Goal: Task Accomplishment & Management: Manage account settings

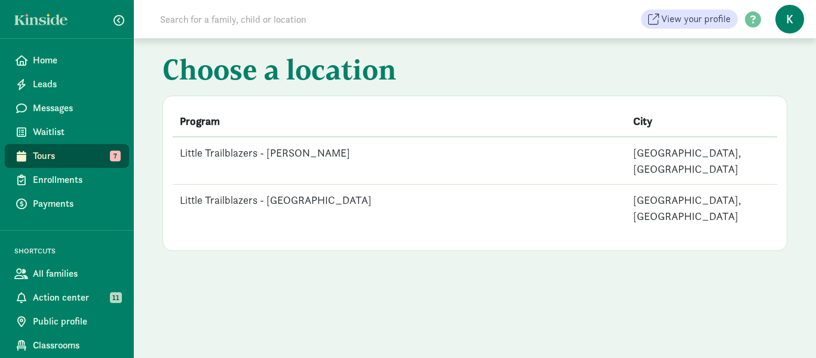
click at [295, 149] on td "Little Trailblazers - [PERSON_NAME]" at bounding box center [400, 161] width 454 height 48
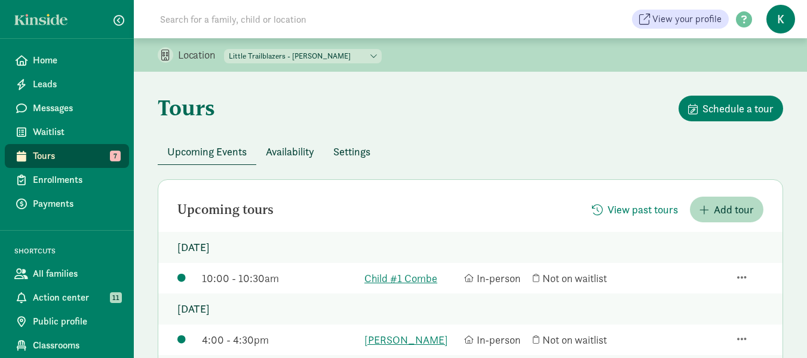
click at [290, 151] on span "Availability" at bounding box center [290, 151] width 48 height 16
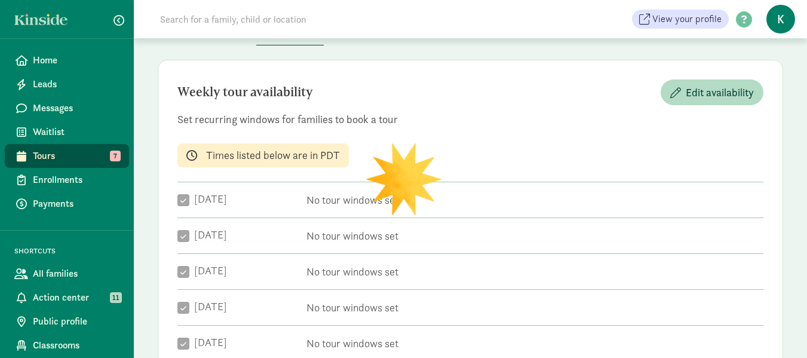
checkbox input "true"
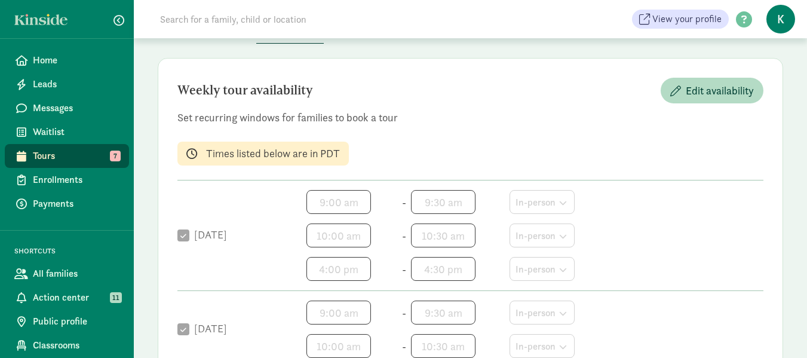
scroll to position [120, 0]
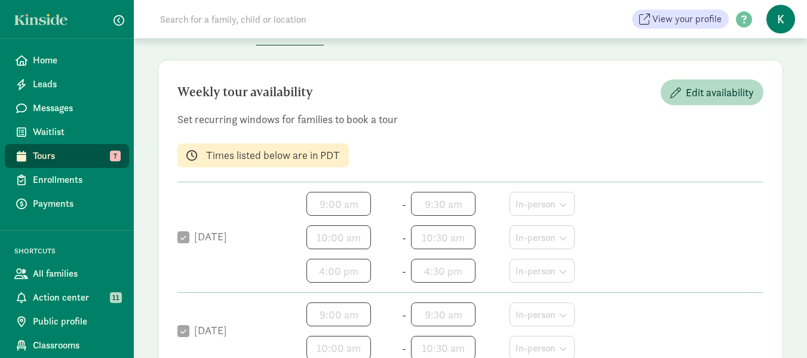
click at [213, 239] on label "[DATE]" at bounding box center [208, 236] width 38 height 14
click at [728, 97] on span "Edit availability" at bounding box center [720, 92] width 68 height 16
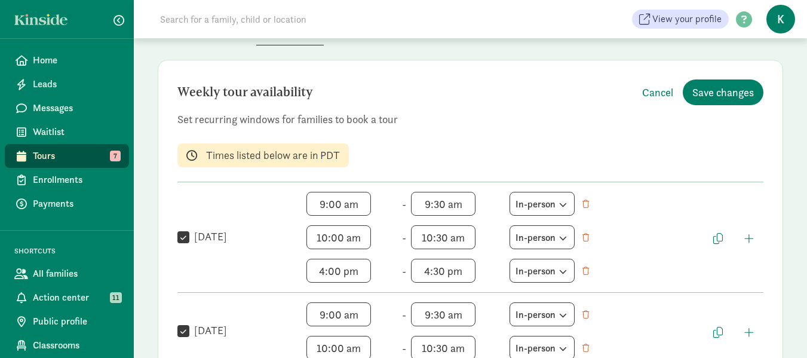
scroll to position [179, 0]
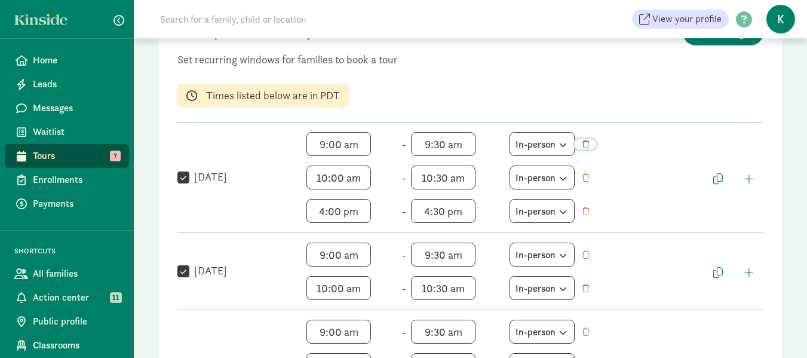
click at [588, 146] on span "button" at bounding box center [586, 144] width 7 height 8
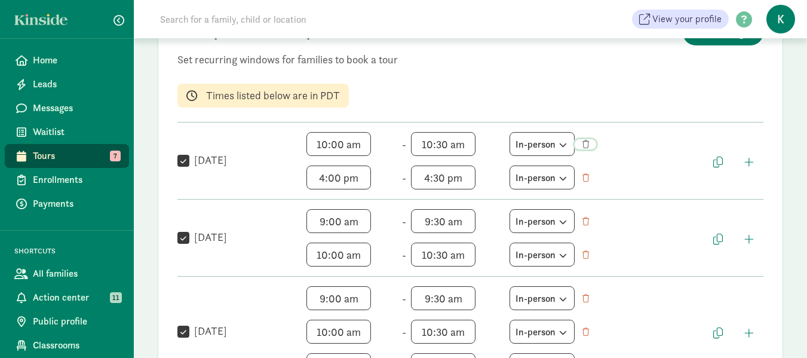
click at [587, 143] on span "button" at bounding box center [586, 144] width 7 height 8
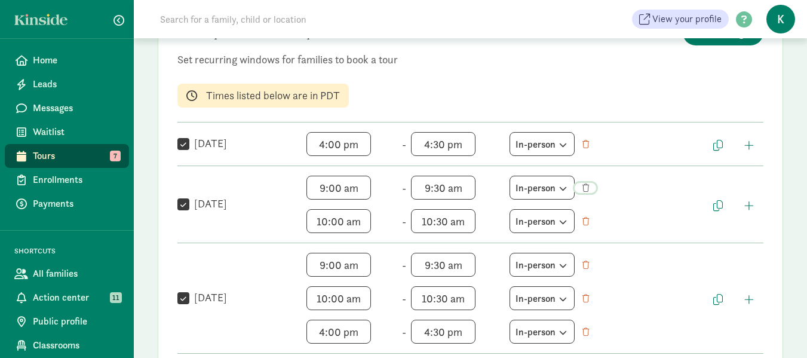
click at [587, 185] on span "button" at bounding box center [586, 188] width 7 height 8
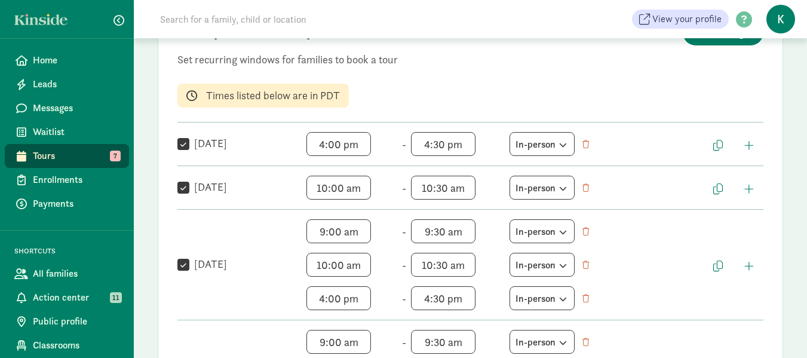
scroll to position [239, 0]
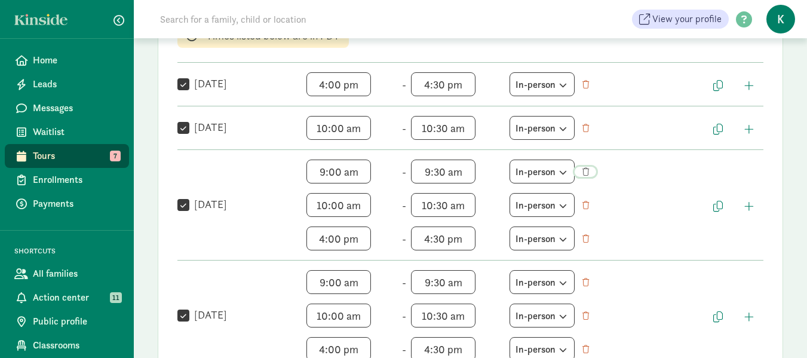
click at [591, 170] on span "button" at bounding box center [587, 172] width 9 height 8
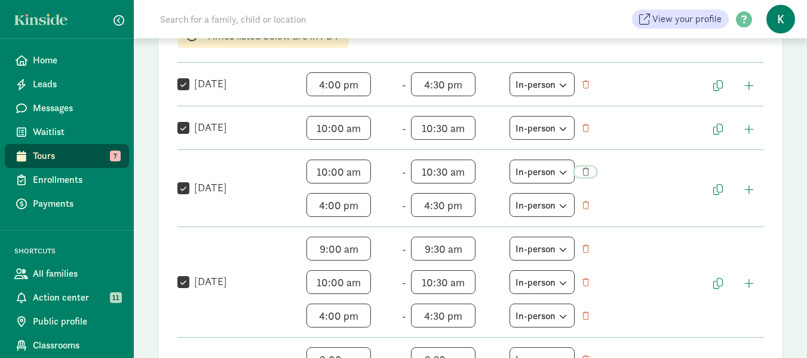
click at [586, 171] on span "button" at bounding box center [586, 172] width 7 height 8
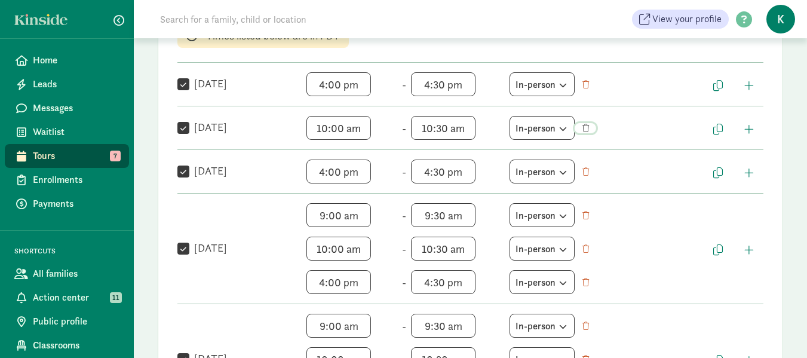
click at [589, 126] on span "button" at bounding box center [586, 128] width 7 height 8
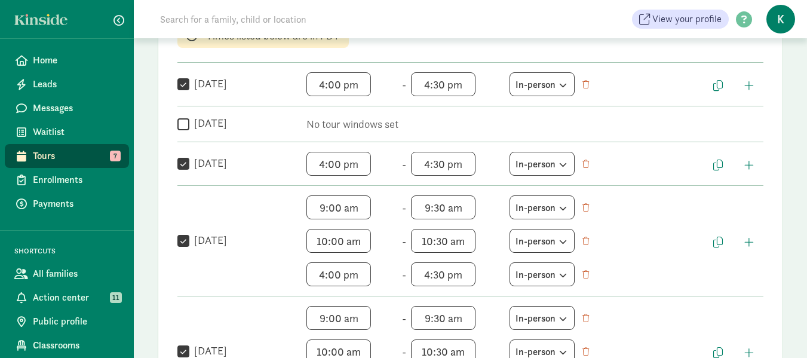
click at [182, 121] on input "Tuesday" at bounding box center [183, 124] width 12 height 16
checkbox input "true"
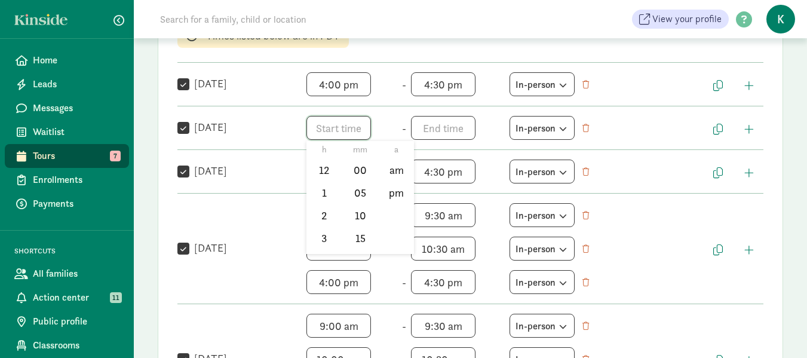
click at [336, 130] on span "h 12 1 2 3 4 5 6 7 8 9 10 11 mm 00 05 10 15 20 25 30 35 40 45 50 55 a am pm" at bounding box center [352, 128] width 91 height 24
click at [321, 233] on li "4" at bounding box center [324, 236] width 35 height 23
click at [360, 170] on li "00" at bounding box center [360, 170] width 35 height 23
click at [403, 191] on li "pm" at bounding box center [396, 193] width 35 height 23
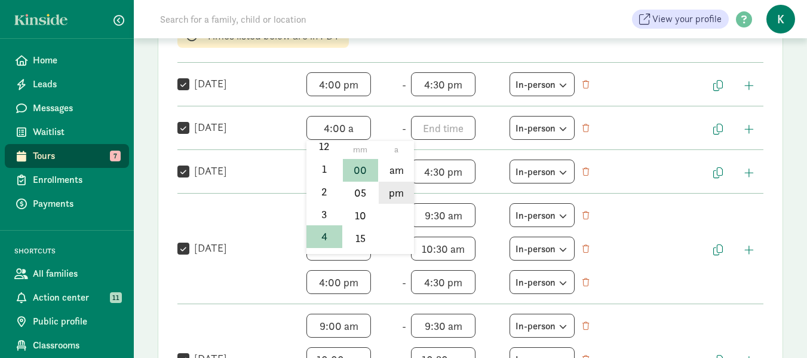
type input "4:00 pm"
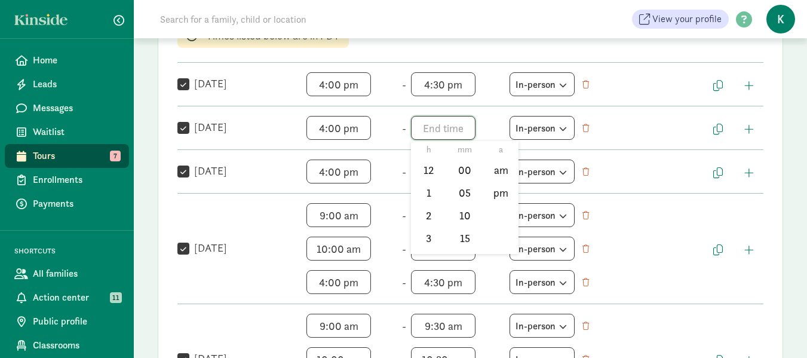
click at [461, 126] on span "h 12 1 2 3 4 5 6 7 8 9 10 11 mm 00 05 10 15 20 25 30 35 40 45 50 55 a am pm" at bounding box center [456, 128] width 91 height 24
click at [421, 229] on li "4" at bounding box center [428, 236] width 35 height 23
click at [463, 232] on li "30" at bounding box center [465, 234] width 35 height 23
type input "4:30 a"
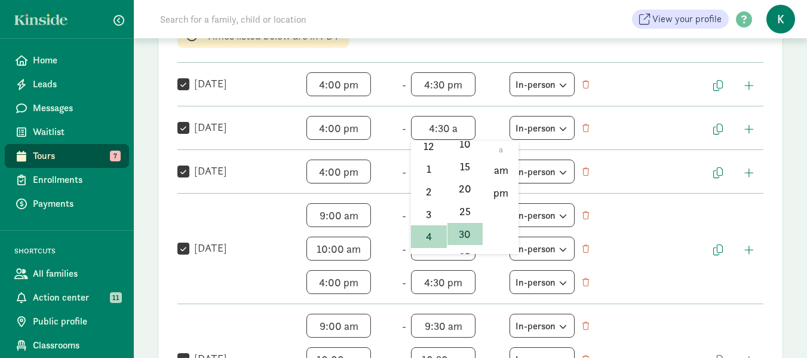
click at [652, 196] on div at bounding box center [403, 179] width 807 height 358
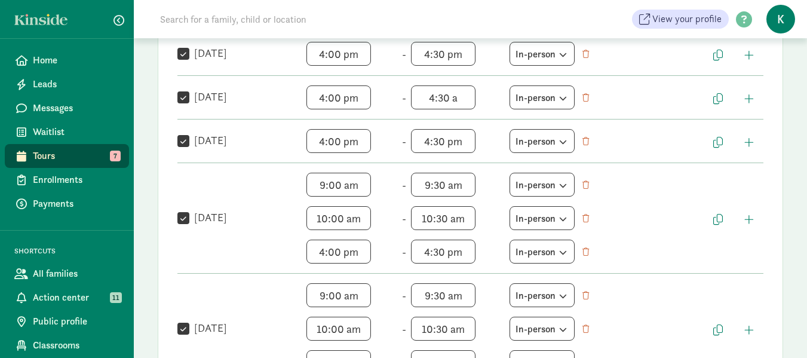
scroll to position [299, 0]
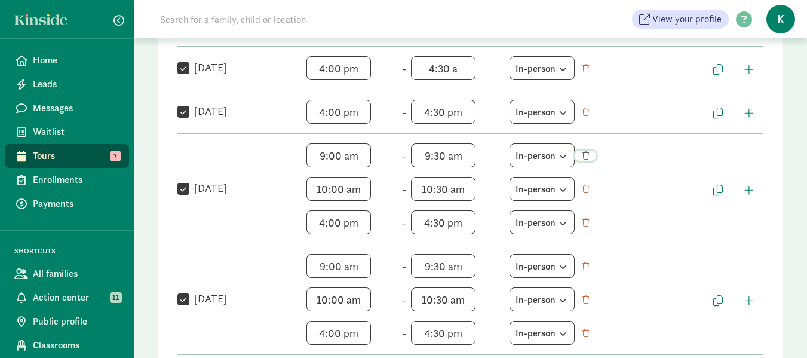
click at [590, 153] on span "button" at bounding box center [587, 156] width 9 height 8
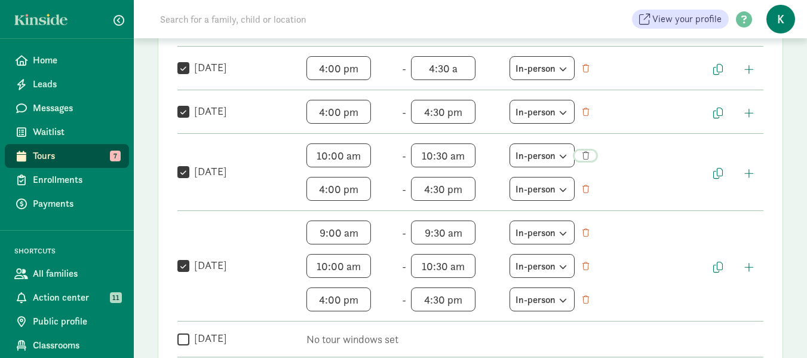
click at [590, 152] on span "button" at bounding box center [587, 156] width 9 height 8
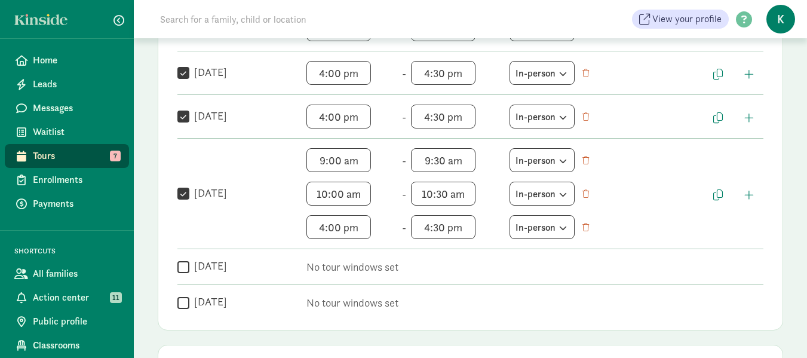
scroll to position [359, 0]
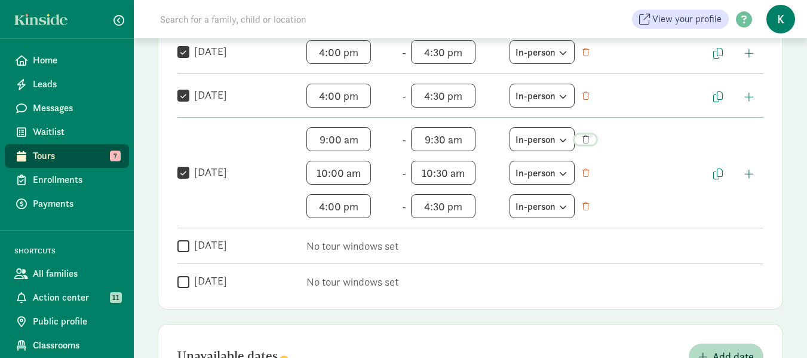
click at [587, 137] on span "button" at bounding box center [586, 140] width 7 height 8
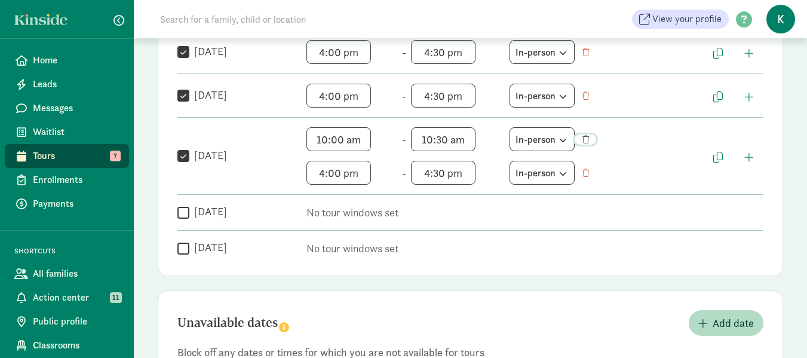
click at [589, 136] on span "button" at bounding box center [586, 140] width 7 height 8
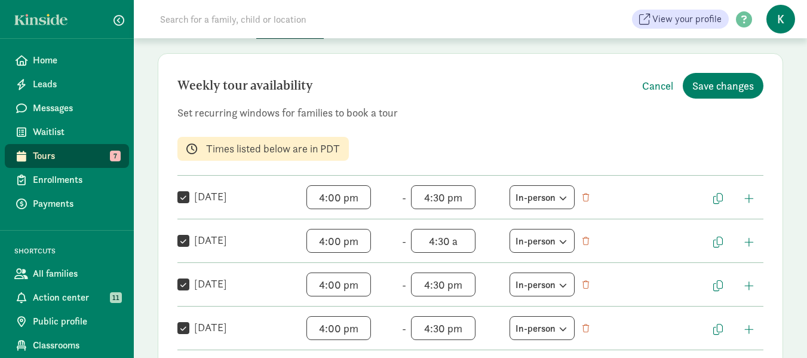
scroll to position [60, 0]
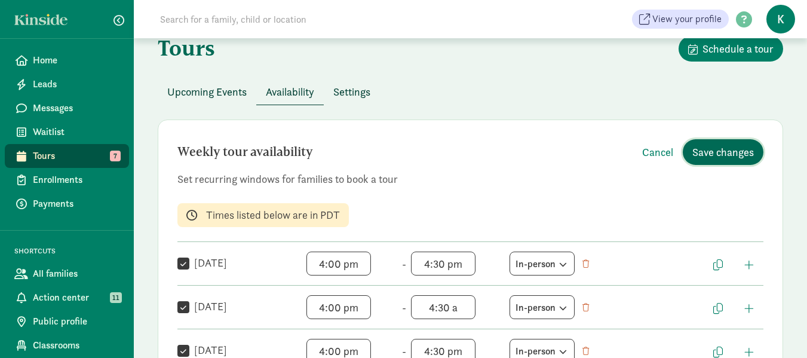
click at [722, 149] on span "Save changes" at bounding box center [724, 152] width 62 height 16
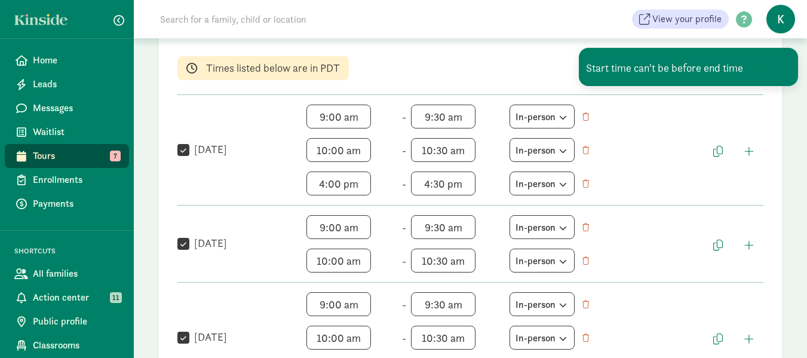
scroll to position [179, 0]
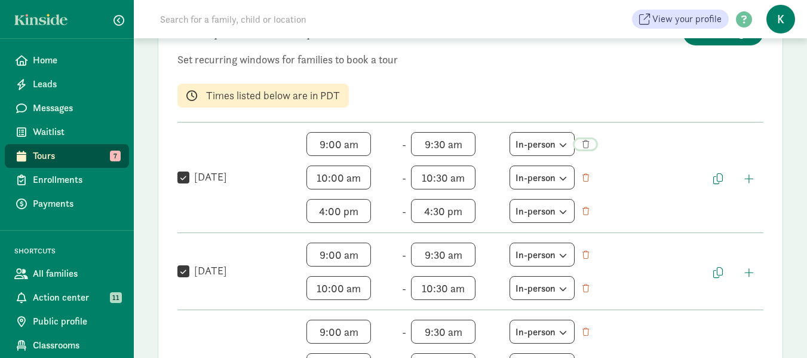
click at [590, 146] on span "button" at bounding box center [587, 144] width 9 height 8
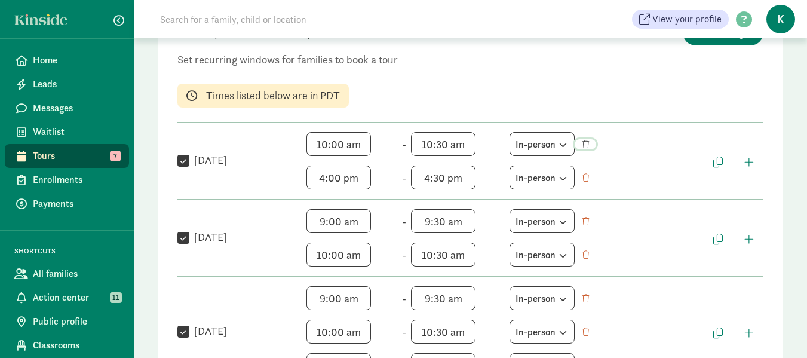
click at [587, 141] on span "button" at bounding box center [586, 144] width 7 height 8
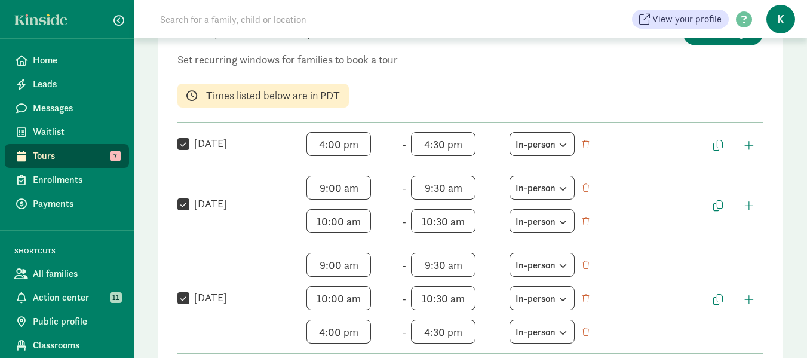
scroll to position [0, 0]
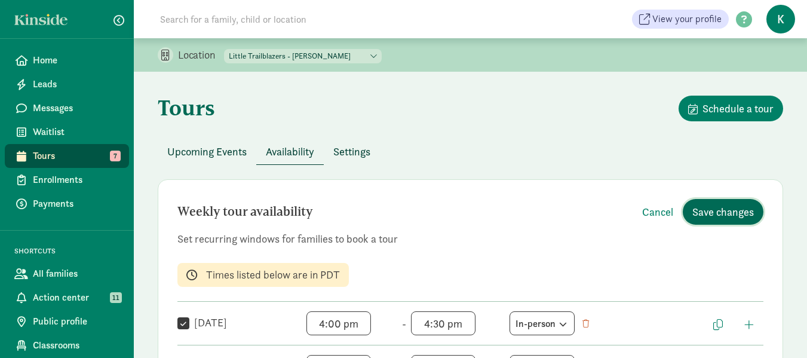
click at [724, 212] on span "Save changes" at bounding box center [724, 212] width 62 height 16
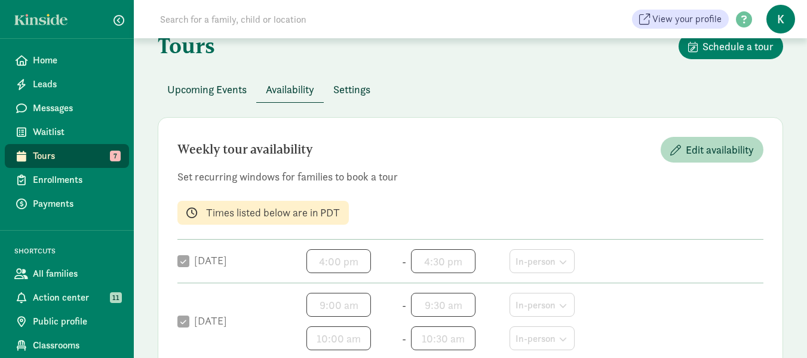
scroll to position [60, 0]
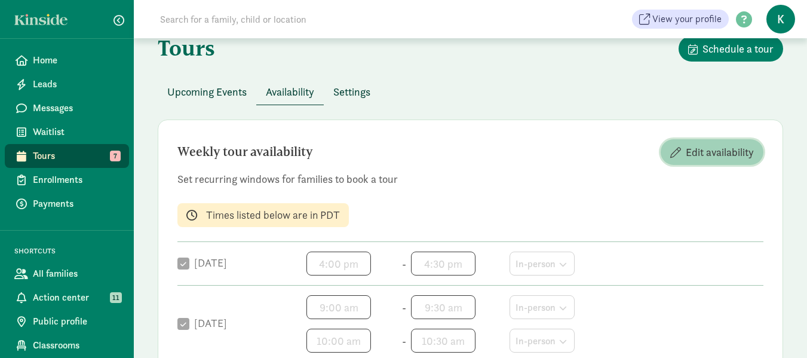
click at [725, 149] on span "Edit availability" at bounding box center [720, 152] width 68 height 16
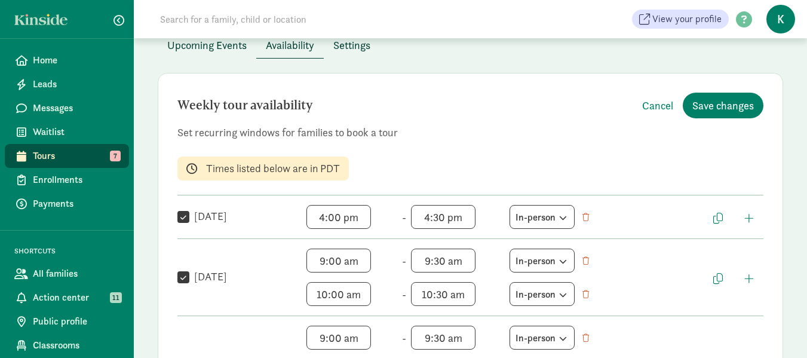
scroll to position [179, 0]
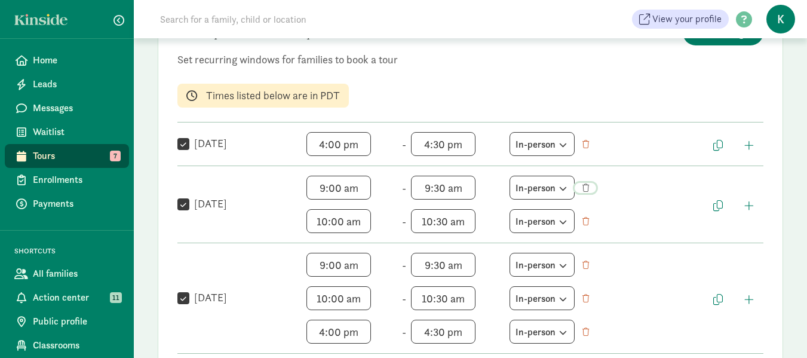
click at [584, 186] on span "button" at bounding box center [586, 188] width 7 height 8
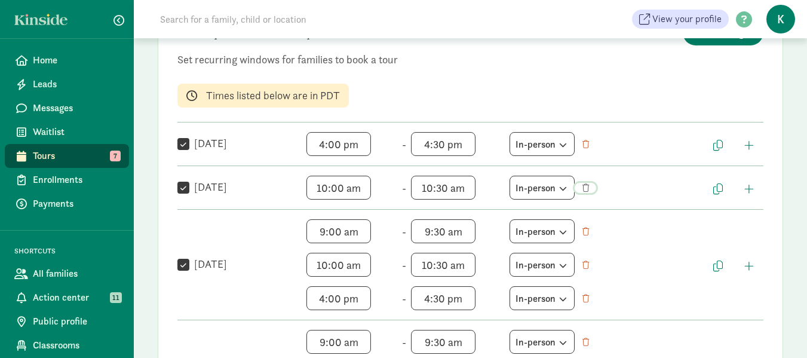
click at [586, 186] on span "button" at bounding box center [586, 188] width 7 height 8
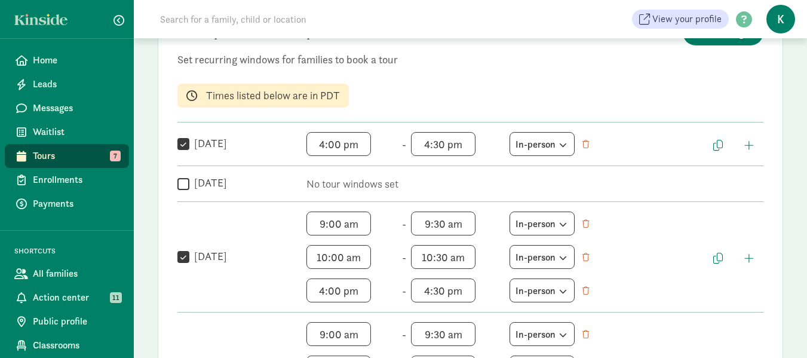
click at [189, 184] on label "Tuesday" at bounding box center [208, 183] width 38 height 14
click at [189, 184] on input "Tuesday" at bounding box center [183, 184] width 12 height 16
checkbox input "true"
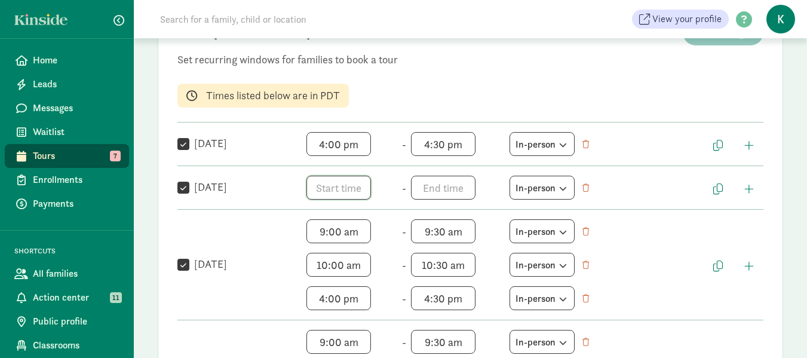
click at [355, 191] on span "h 12 1 2 3 4 5 6 7 8 9 10 11 mm 00 05 10 15 20 25 30 35 40 45 50 55 a am pm" at bounding box center [352, 188] width 91 height 24
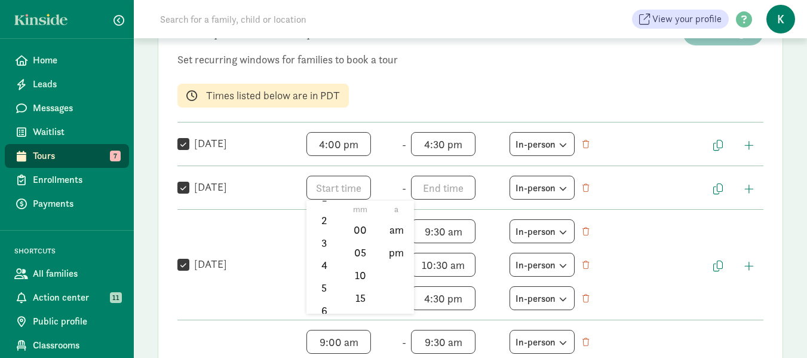
scroll to position [73, 0]
click at [324, 244] on li "4" at bounding box center [324, 246] width 35 height 23
click at [362, 228] on li "00" at bounding box center [360, 230] width 35 height 23
click at [395, 248] on li "pm" at bounding box center [396, 252] width 35 height 23
type input "4:00 pm"
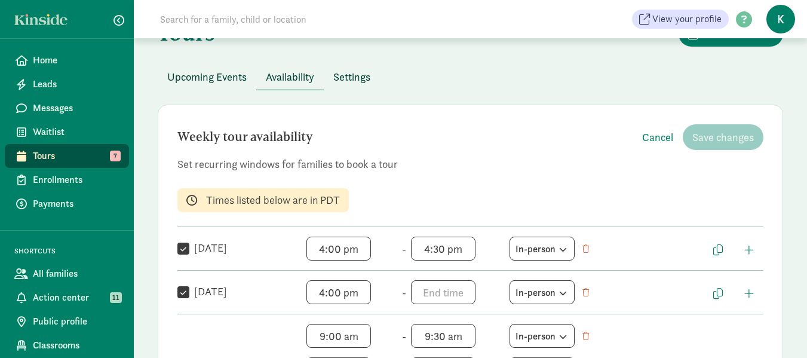
scroll to position [60, 0]
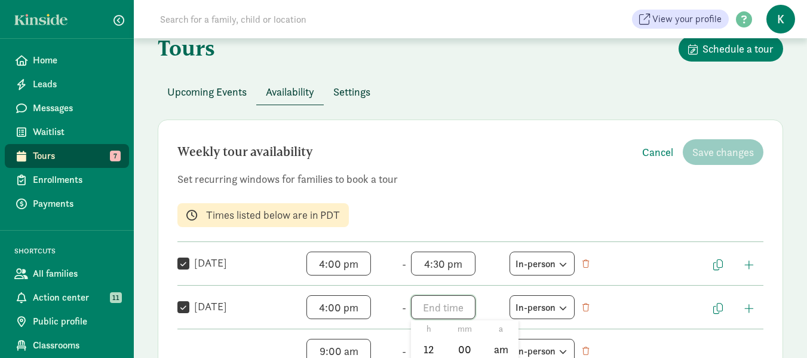
click at [461, 304] on span "h 12 1 2 3 4 5 6 7 8 9 10 11 mm 00 05 10 15 20 25 30 35 40 45 50 55 a am pm" at bounding box center [456, 307] width 91 height 24
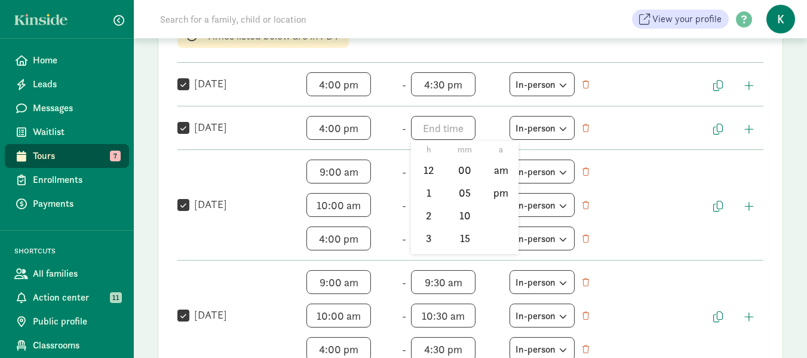
scroll to position [24, 0]
click at [427, 234] on li "4" at bounding box center [428, 236] width 35 height 23
click at [464, 199] on li "30" at bounding box center [465, 200] width 35 height 23
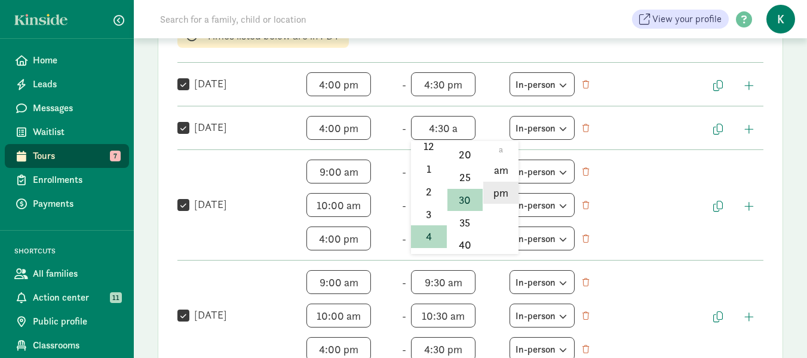
click at [506, 191] on li "pm" at bounding box center [500, 193] width 35 height 23
type input "4:30 pm"
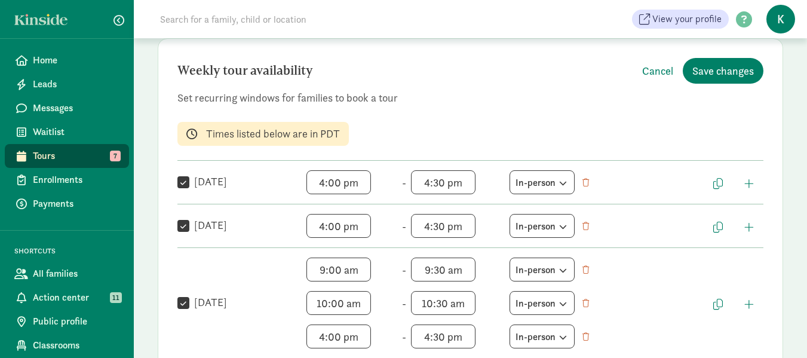
scroll to position [120, 0]
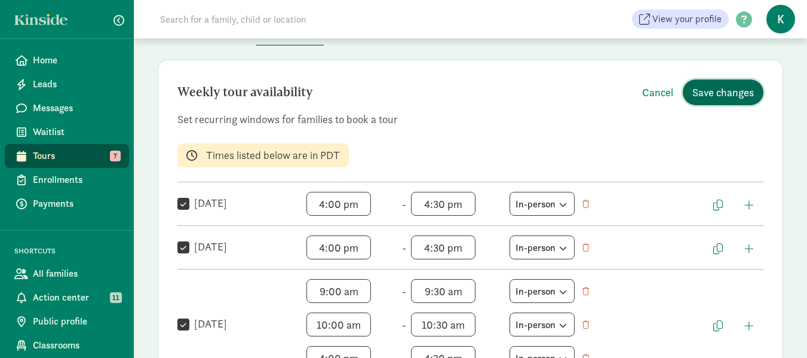
click at [730, 90] on span "Save changes" at bounding box center [724, 92] width 62 height 16
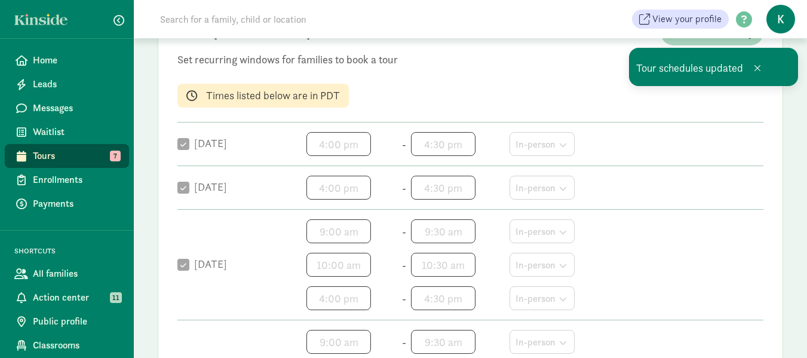
scroll to position [239, 0]
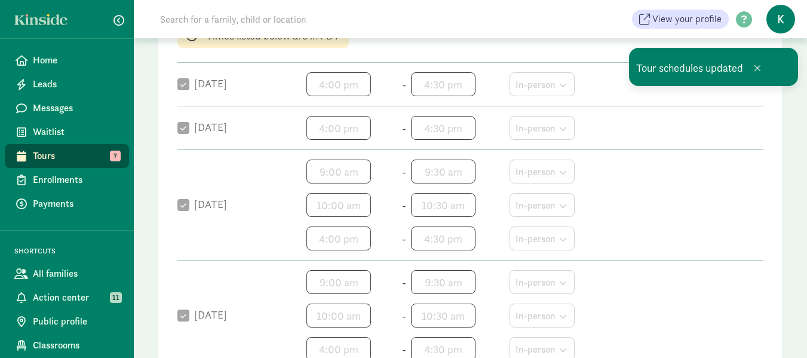
click at [632, 194] on div "10:00 am h 12 1 2 3 4 5 6 7 8 9 10 11 mm 00 05 10 15 20 25 30 35 40 45 50 55 a …" at bounding box center [535, 205] width 457 height 24
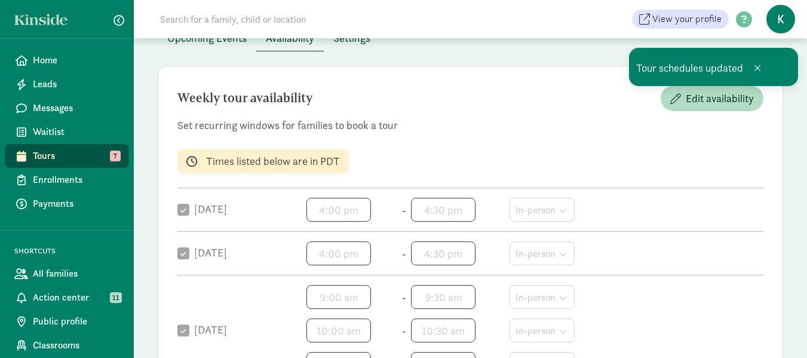
scroll to position [60, 0]
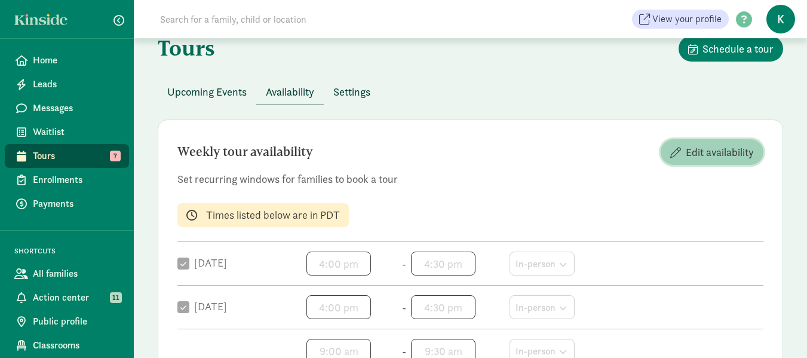
click at [730, 151] on span "Edit availability" at bounding box center [720, 152] width 68 height 16
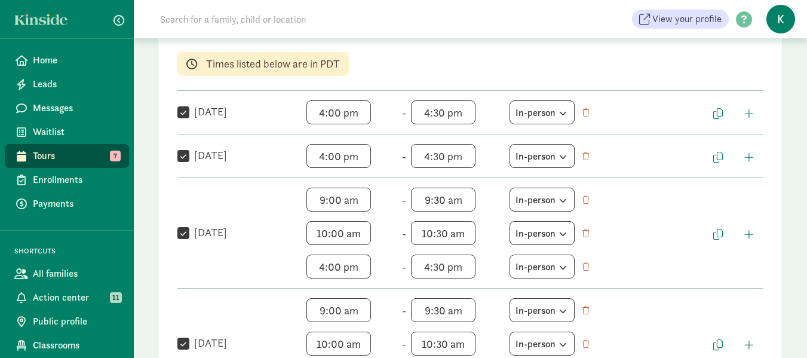
scroll to position [239, 0]
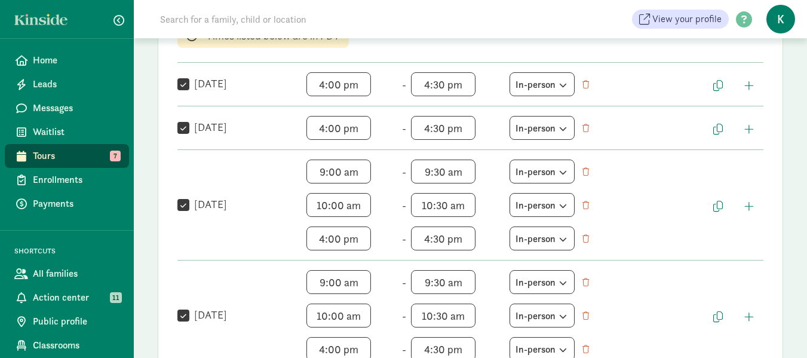
click at [582, 163] on div "9:00 am h 12 1 2 3 4 5 6 7 8 9 10 11 mm 00 05 10 15 20 25 30 35 40 45 50 55 a a…" at bounding box center [505, 172] width 397 height 24
click at [589, 171] on span "button" at bounding box center [586, 172] width 7 height 8
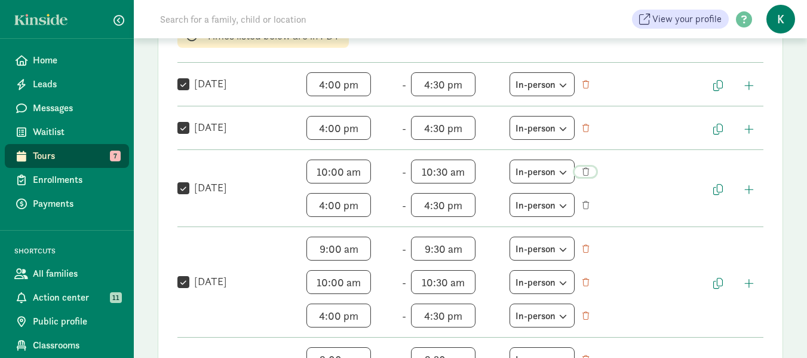
click at [591, 169] on span "button" at bounding box center [587, 172] width 9 height 8
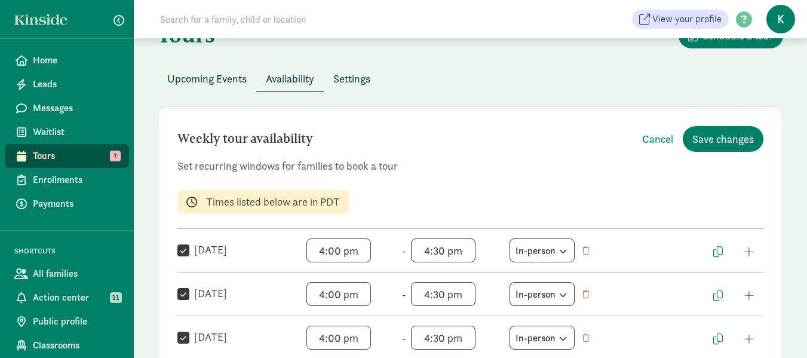
scroll to position [60, 0]
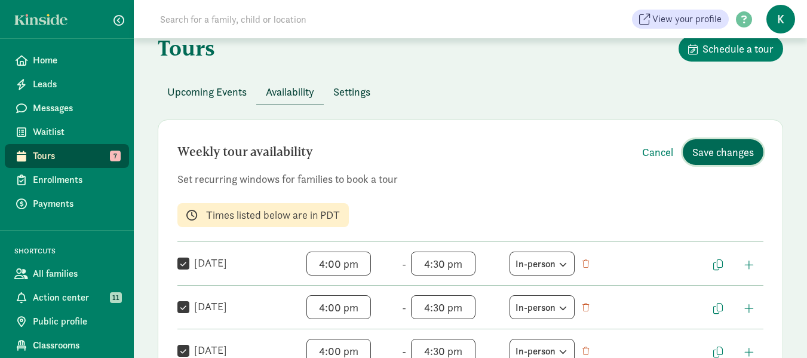
click at [709, 151] on span "Save changes" at bounding box center [724, 152] width 62 height 16
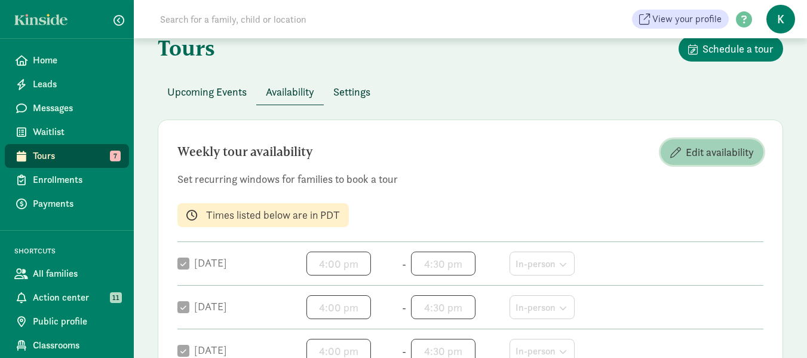
click at [701, 148] on span "Edit availability" at bounding box center [720, 152] width 68 height 16
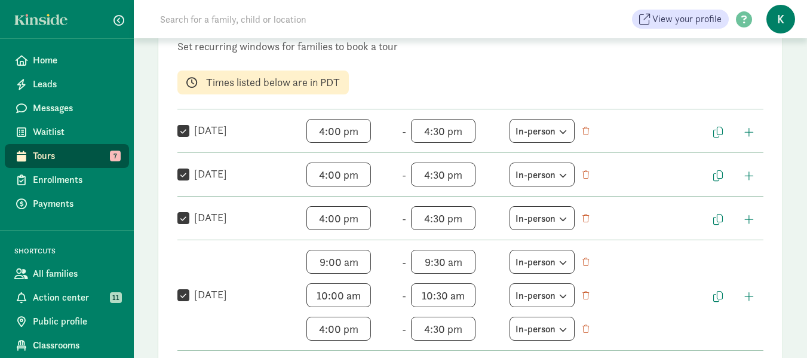
scroll to position [239, 0]
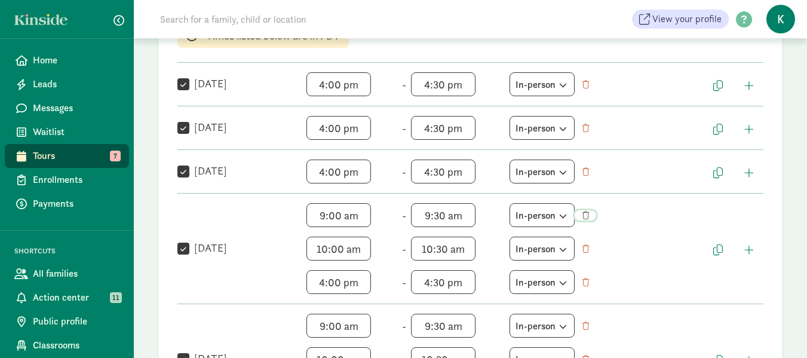
click at [586, 214] on span "button" at bounding box center [586, 216] width 7 height 8
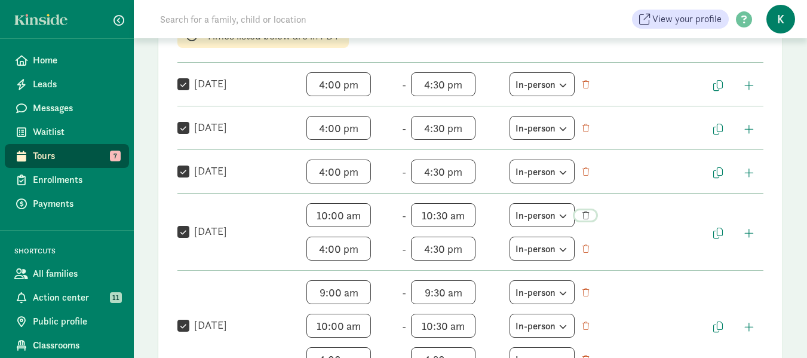
click at [589, 214] on span "button" at bounding box center [586, 216] width 7 height 8
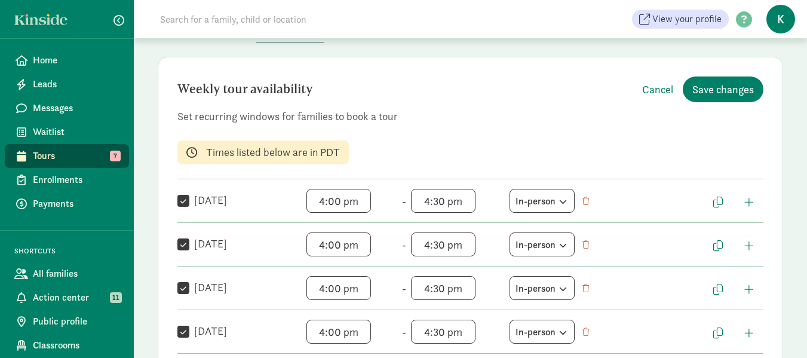
scroll to position [120, 0]
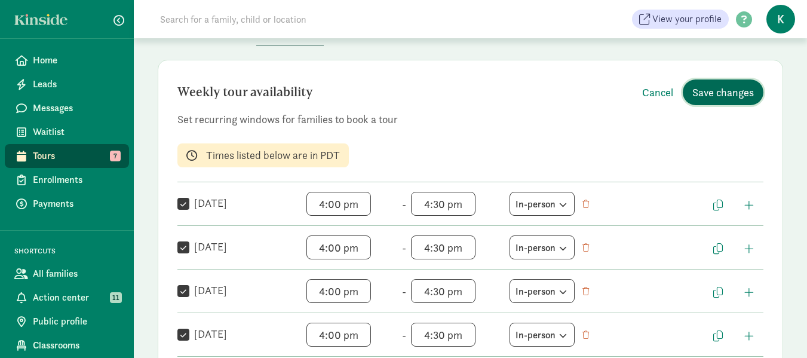
click at [729, 85] on span "Save changes" at bounding box center [724, 92] width 62 height 16
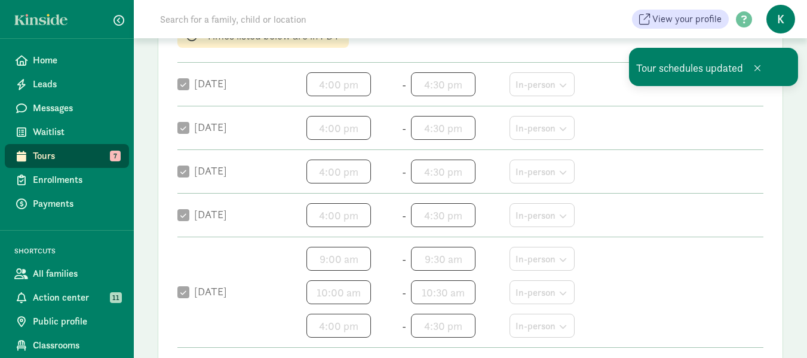
scroll to position [299, 0]
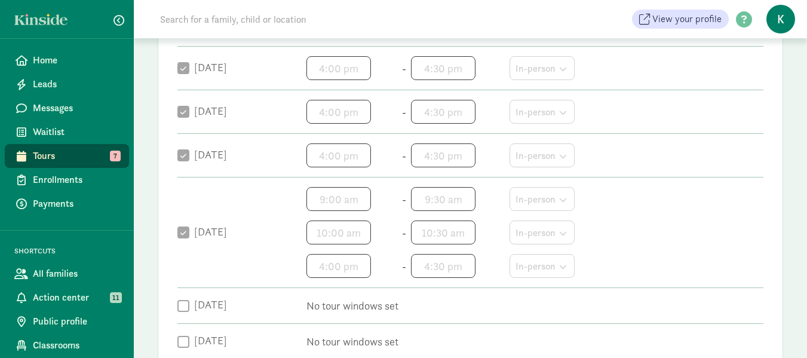
click at [663, 254] on div "10:00 am h 12 1 2 3 4 5 6 7 8 9 10 11 mm 00 05 10 15 20 25 30 35 40 45 50 55 a …" at bounding box center [535, 266] width 457 height 24
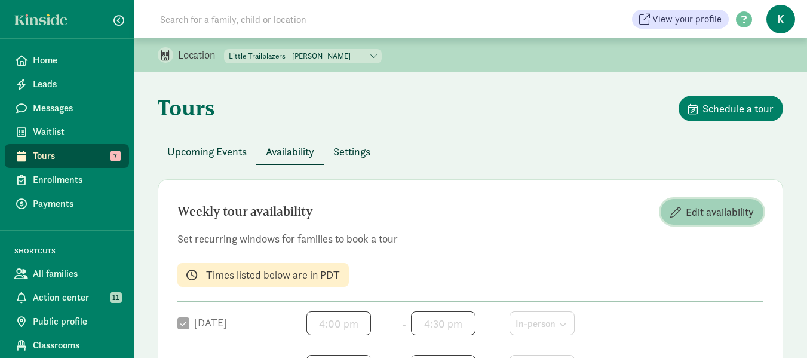
click at [725, 212] on span "Edit availability" at bounding box center [720, 212] width 68 height 16
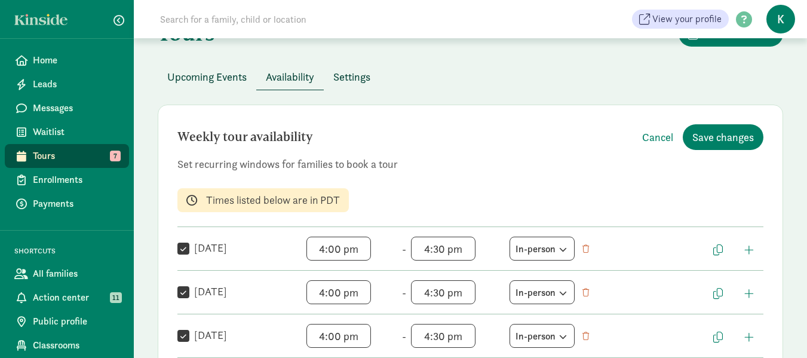
scroll to position [299, 0]
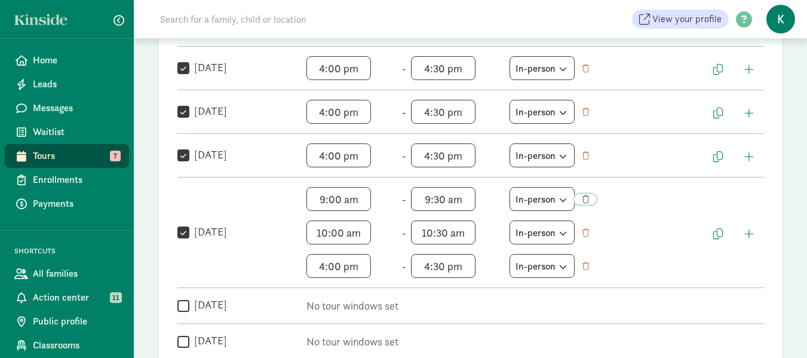
click at [589, 198] on span "button" at bounding box center [586, 199] width 7 height 8
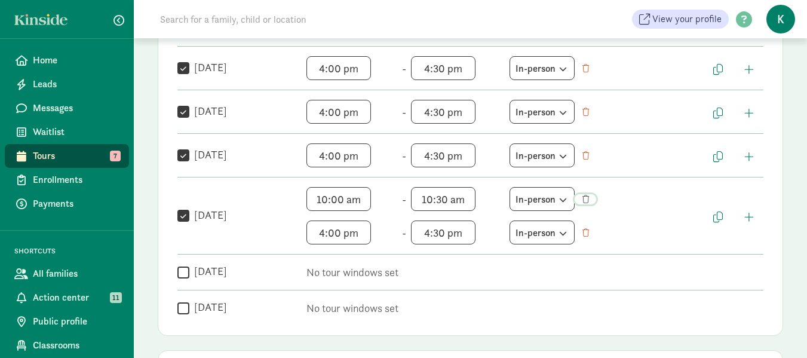
click at [588, 195] on span "button" at bounding box center [586, 199] width 7 height 8
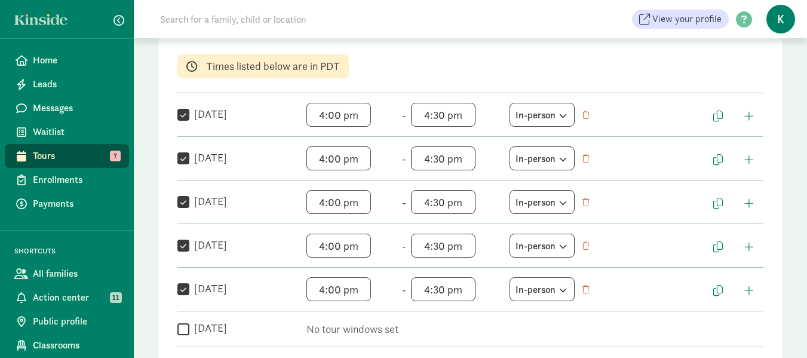
scroll to position [60, 0]
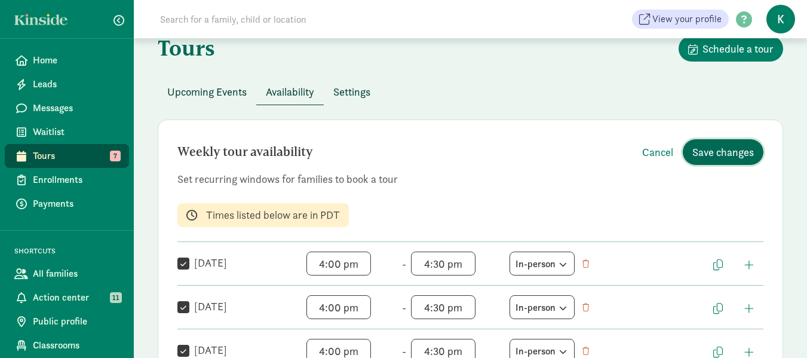
click at [736, 153] on span "Save changes" at bounding box center [724, 152] width 62 height 16
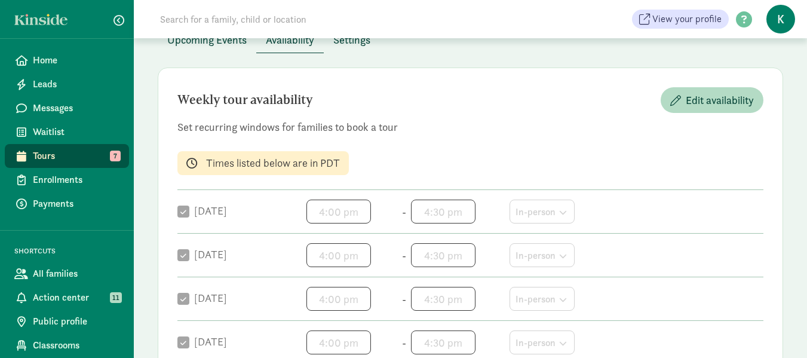
scroll to position [0, 0]
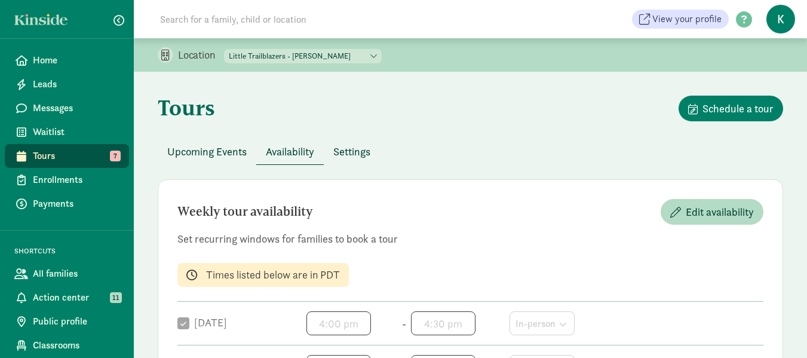
click at [46, 155] on span "Tours" at bounding box center [76, 156] width 87 height 14
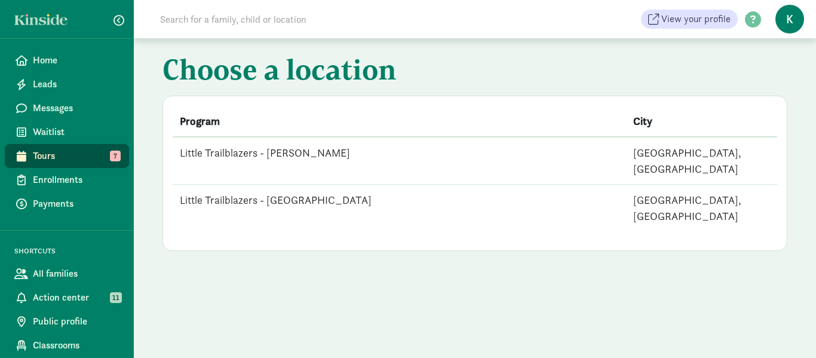
click at [278, 155] on td "Little Trailblazers - [PERSON_NAME]" at bounding box center [400, 161] width 454 height 48
